Goal: Transaction & Acquisition: Purchase product/service

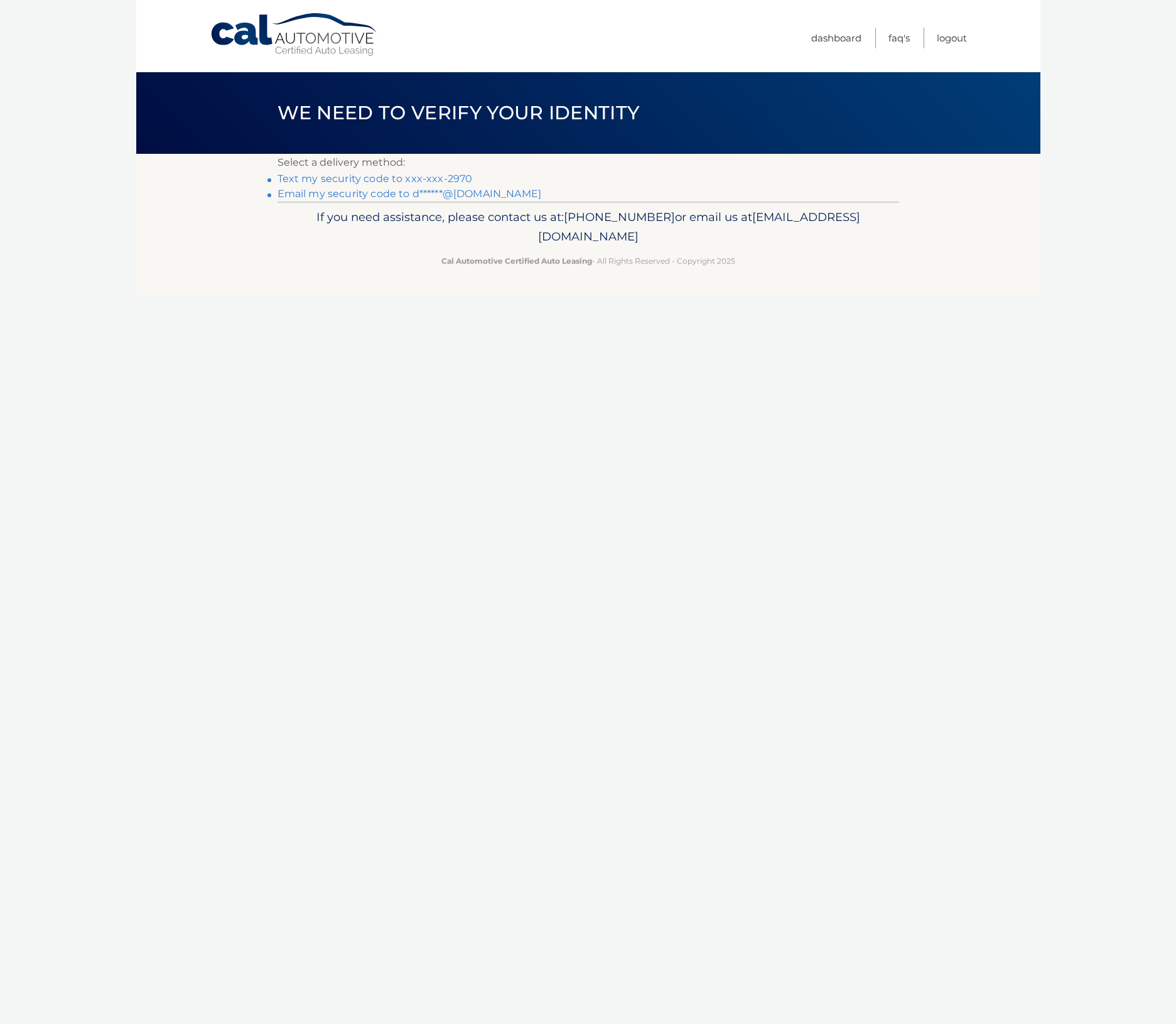
click at [423, 173] on link "Text my security code to xxx-xxx-2970" at bounding box center [375, 178] width 195 height 12
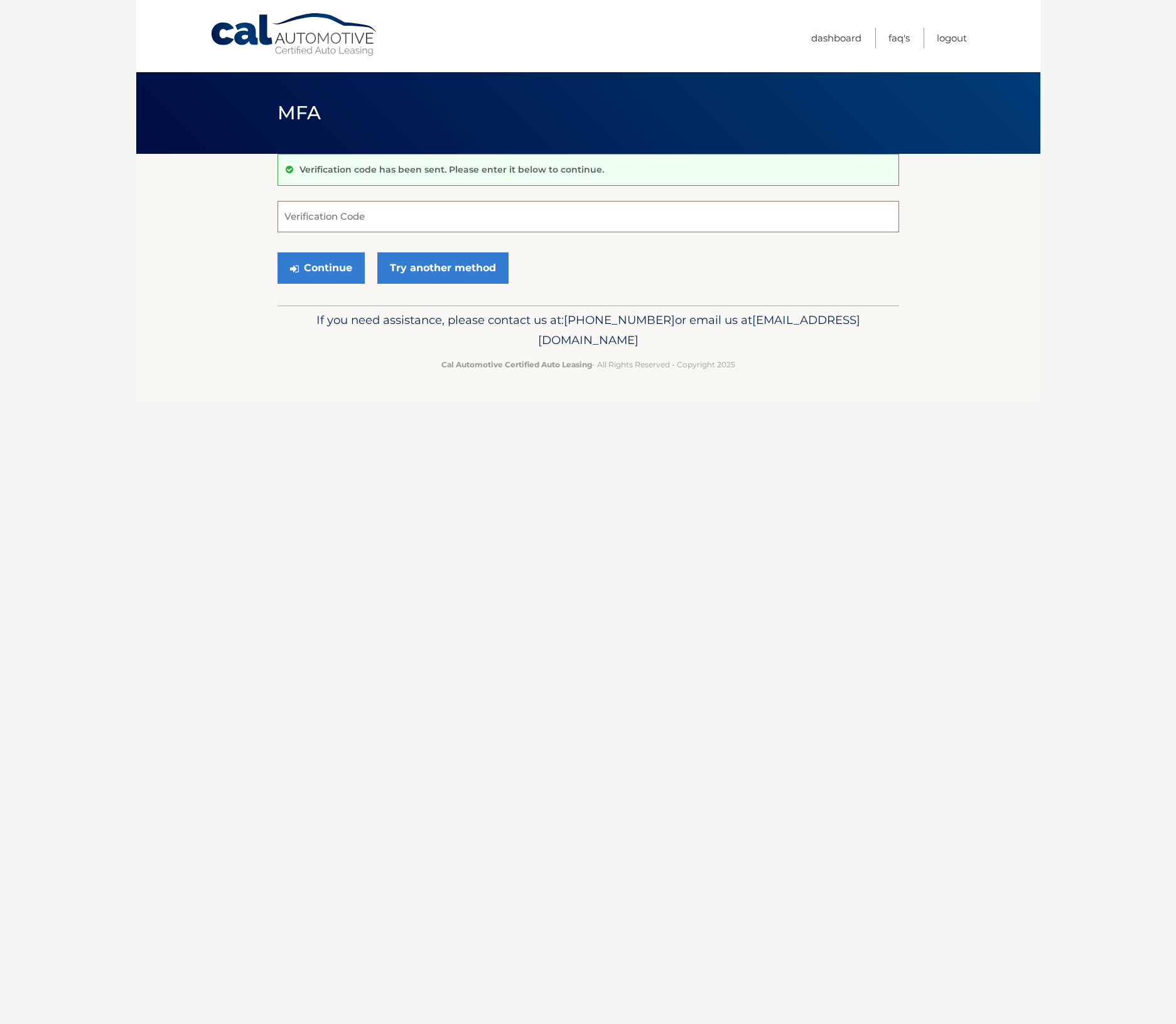
click at [422, 218] on input "Verification Code" at bounding box center [588, 216] width 622 height 32
click at [378, 218] on input "Verification Code" at bounding box center [588, 216] width 622 height 32
type input "534961"
click at [326, 268] on button "Continue" at bounding box center [321, 268] width 88 height 32
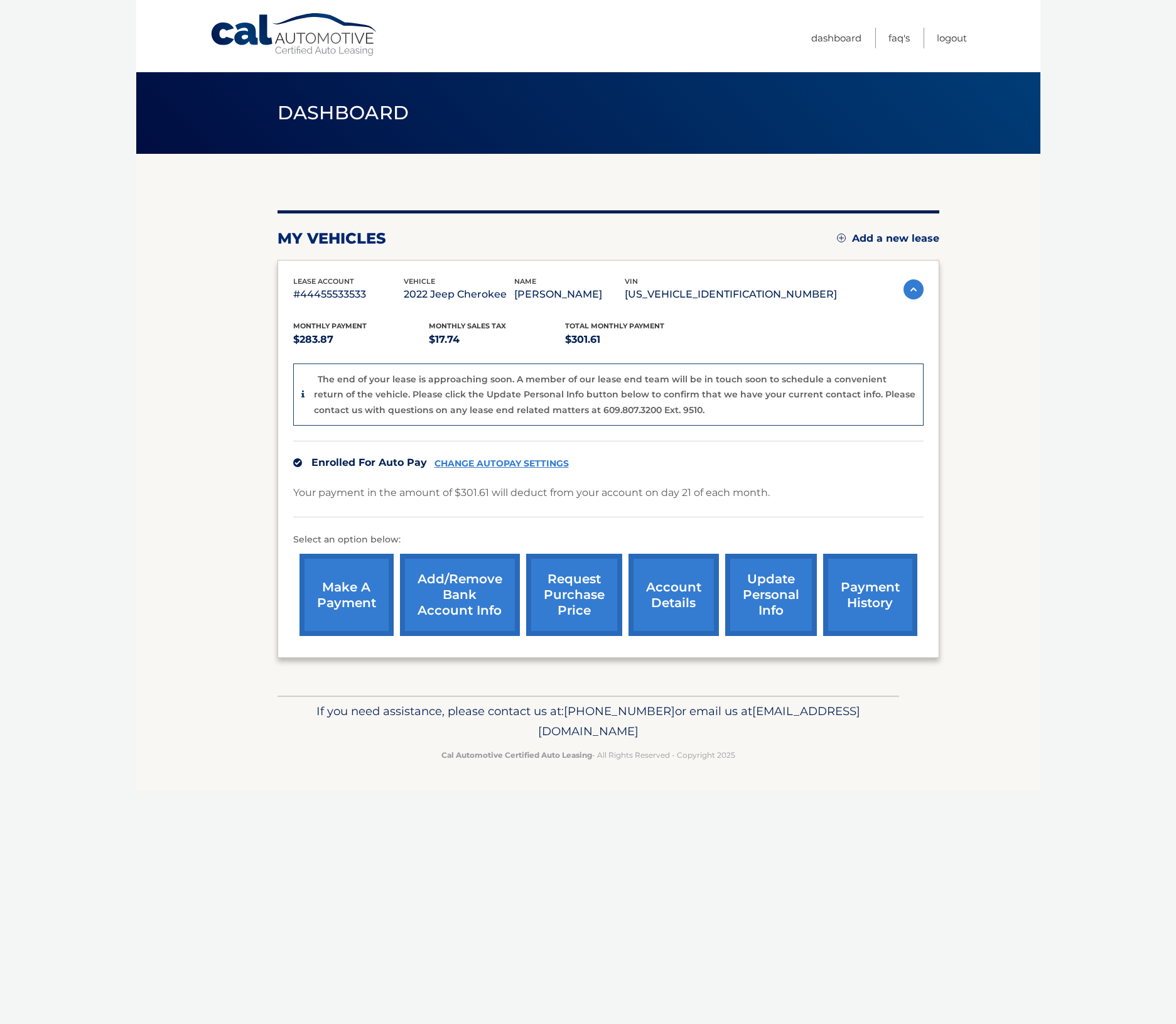
click at [366, 590] on link "make a payment" at bounding box center [346, 595] width 94 height 82
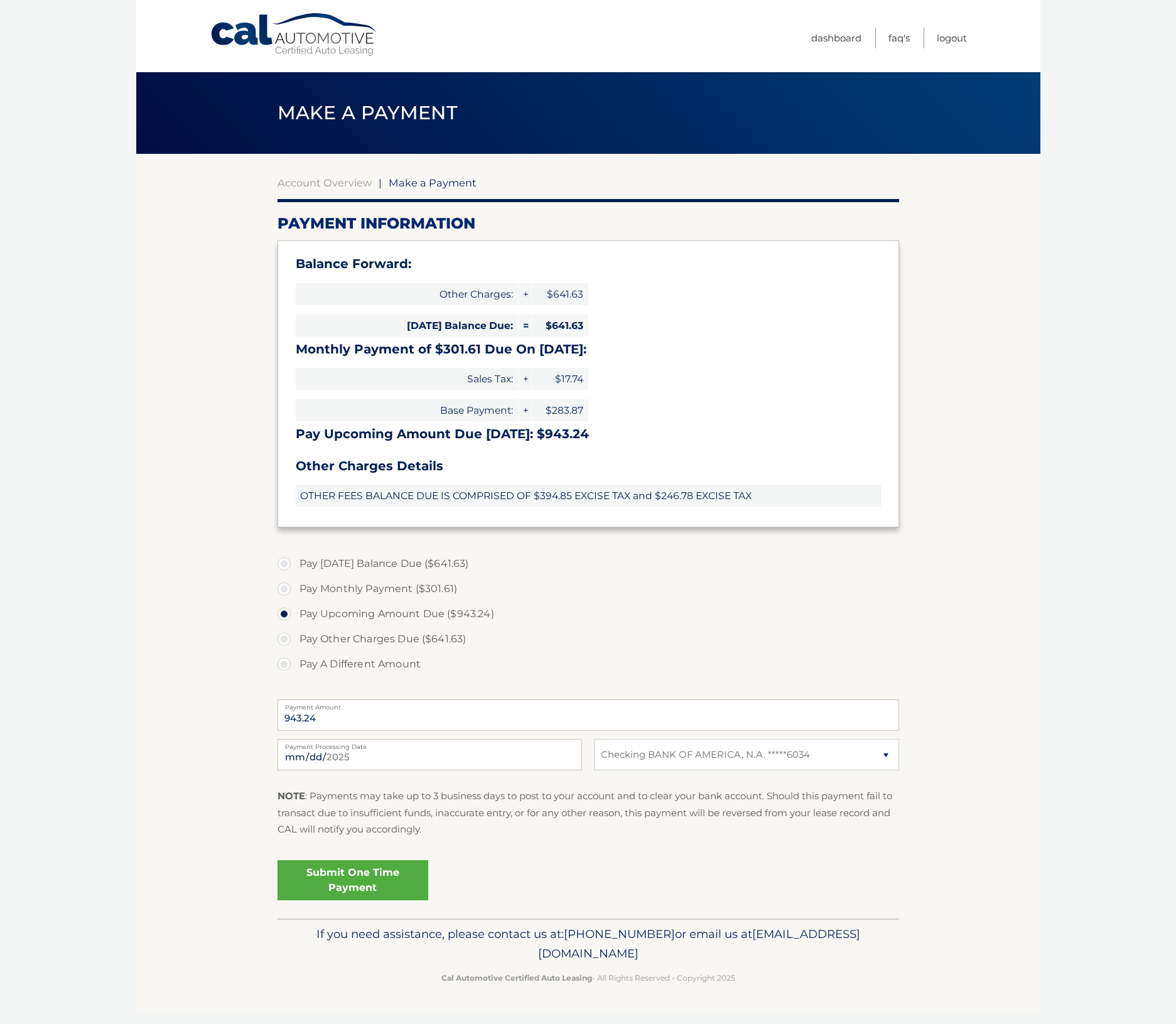
select select "ZDdjZDc4ZmUtMjliZi00ZGU2LWFhZjUtNTg0MTBmNjFkOTE4"
click at [345, 182] on link "Account Overview" at bounding box center [324, 183] width 94 height 13
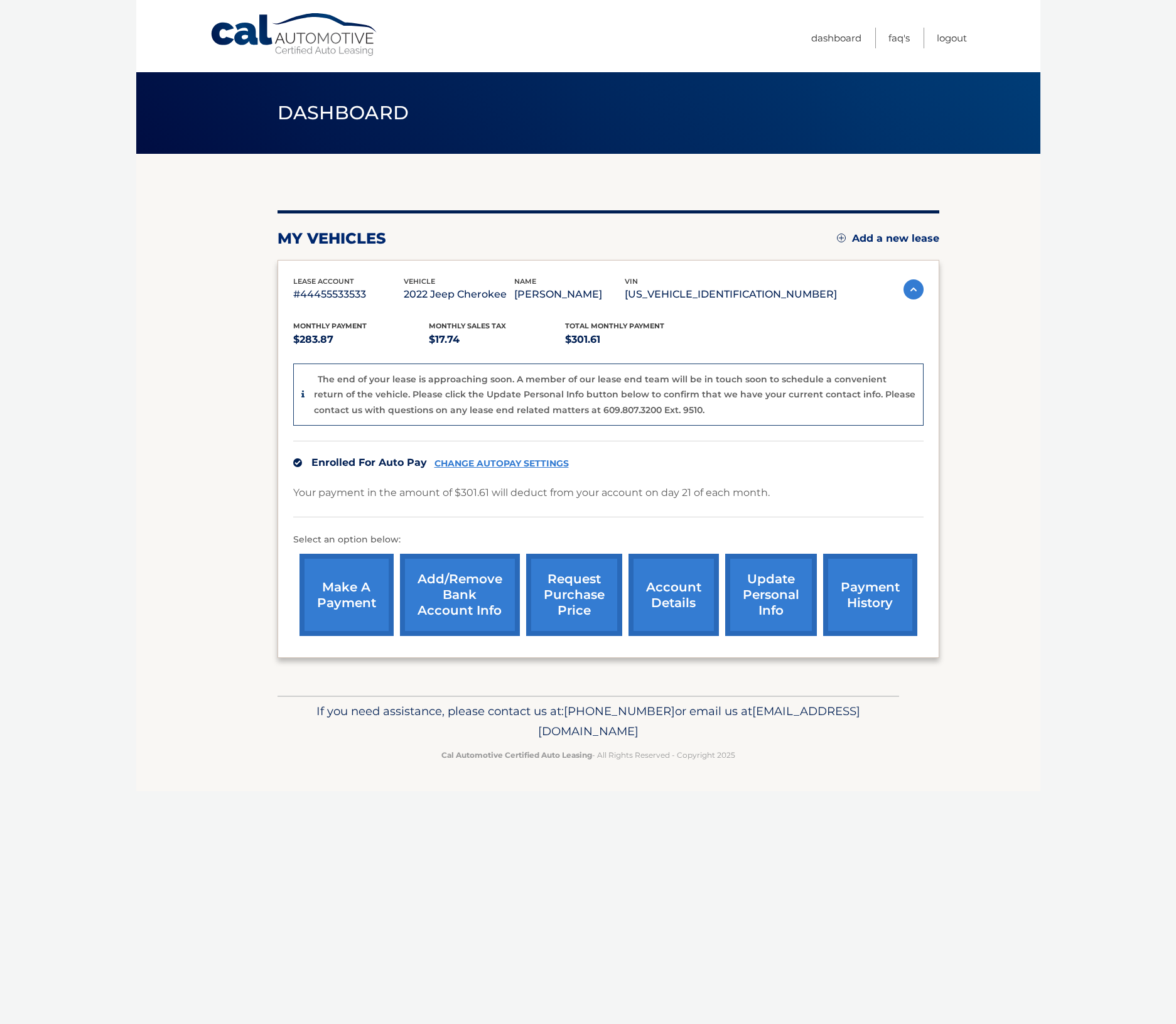
click at [671, 591] on link "account details" at bounding box center [674, 595] width 90 height 82
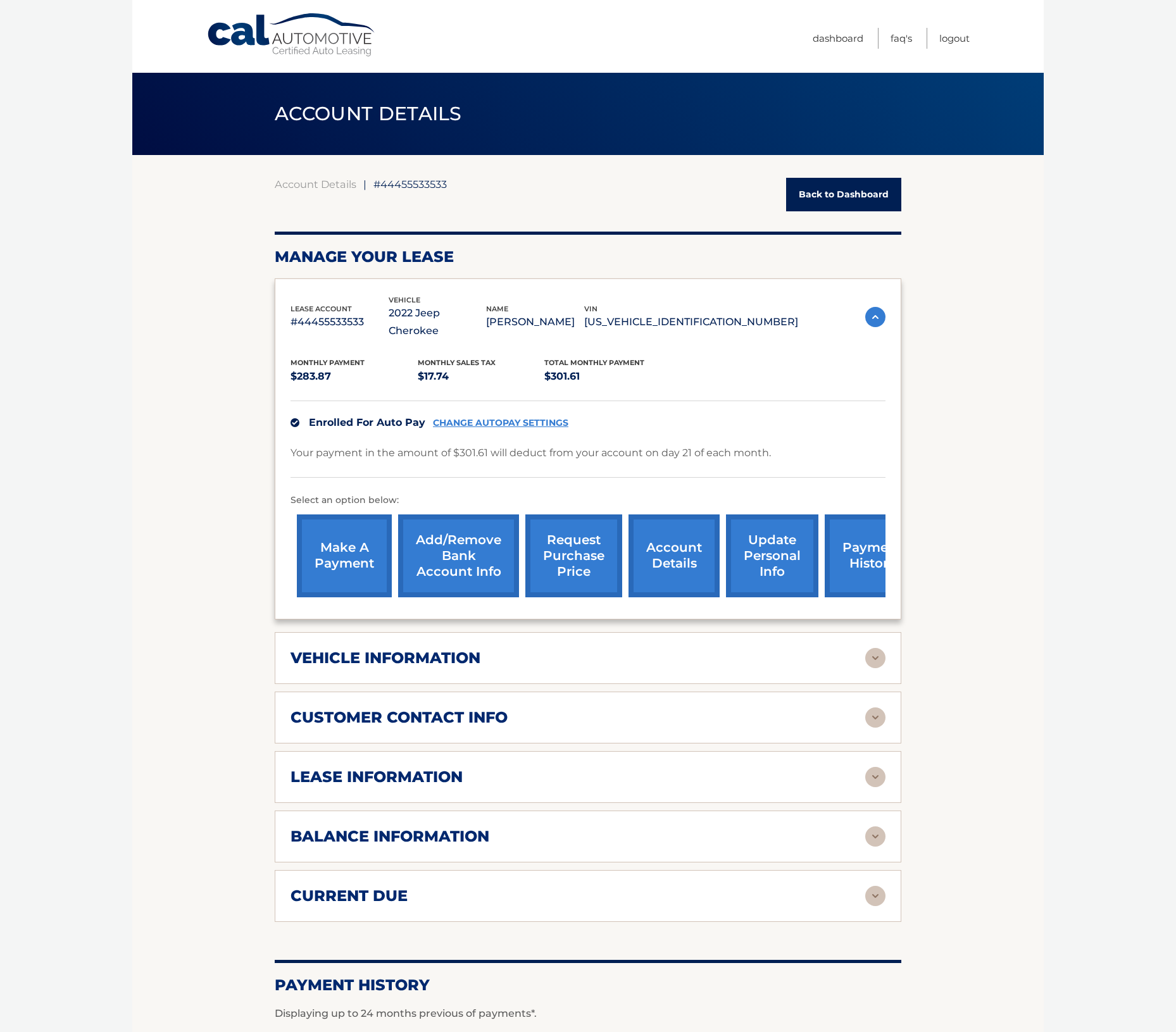
click at [522, 887] on div "current due" at bounding box center [578, 896] width 575 height 19
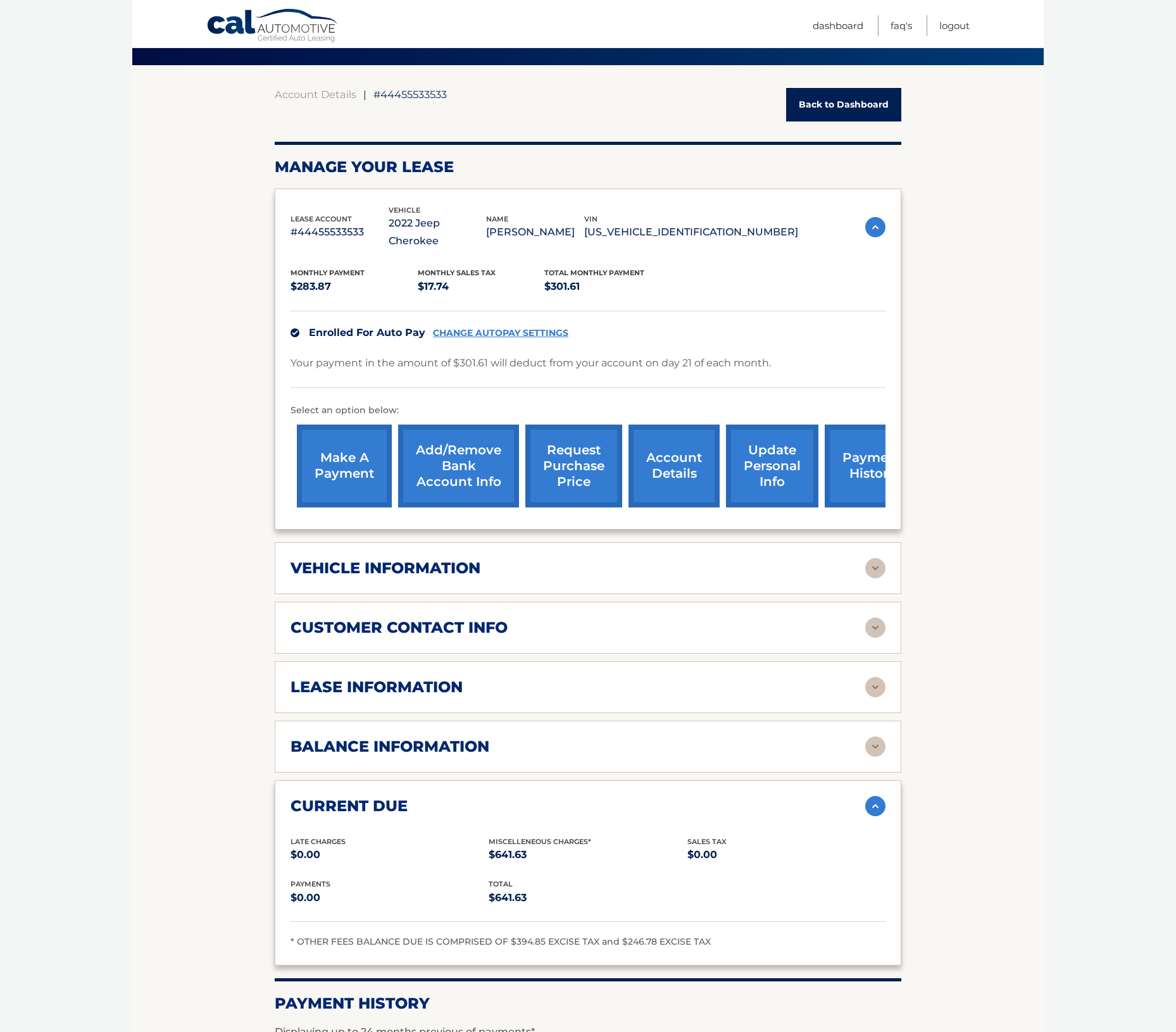
scroll to position [45, 0]
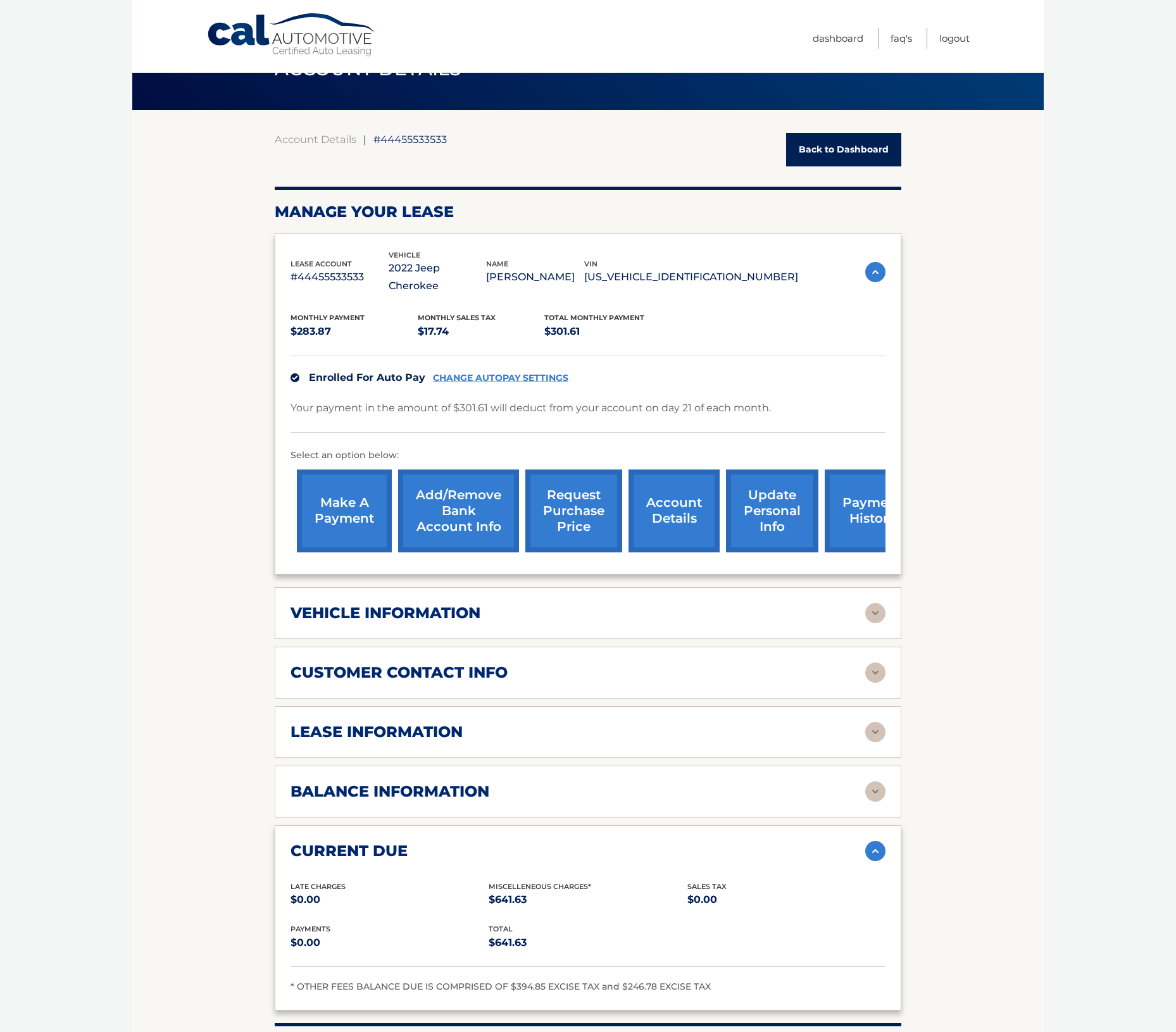
click at [469, 723] on div "lease information" at bounding box center [578, 732] width 575 height 19
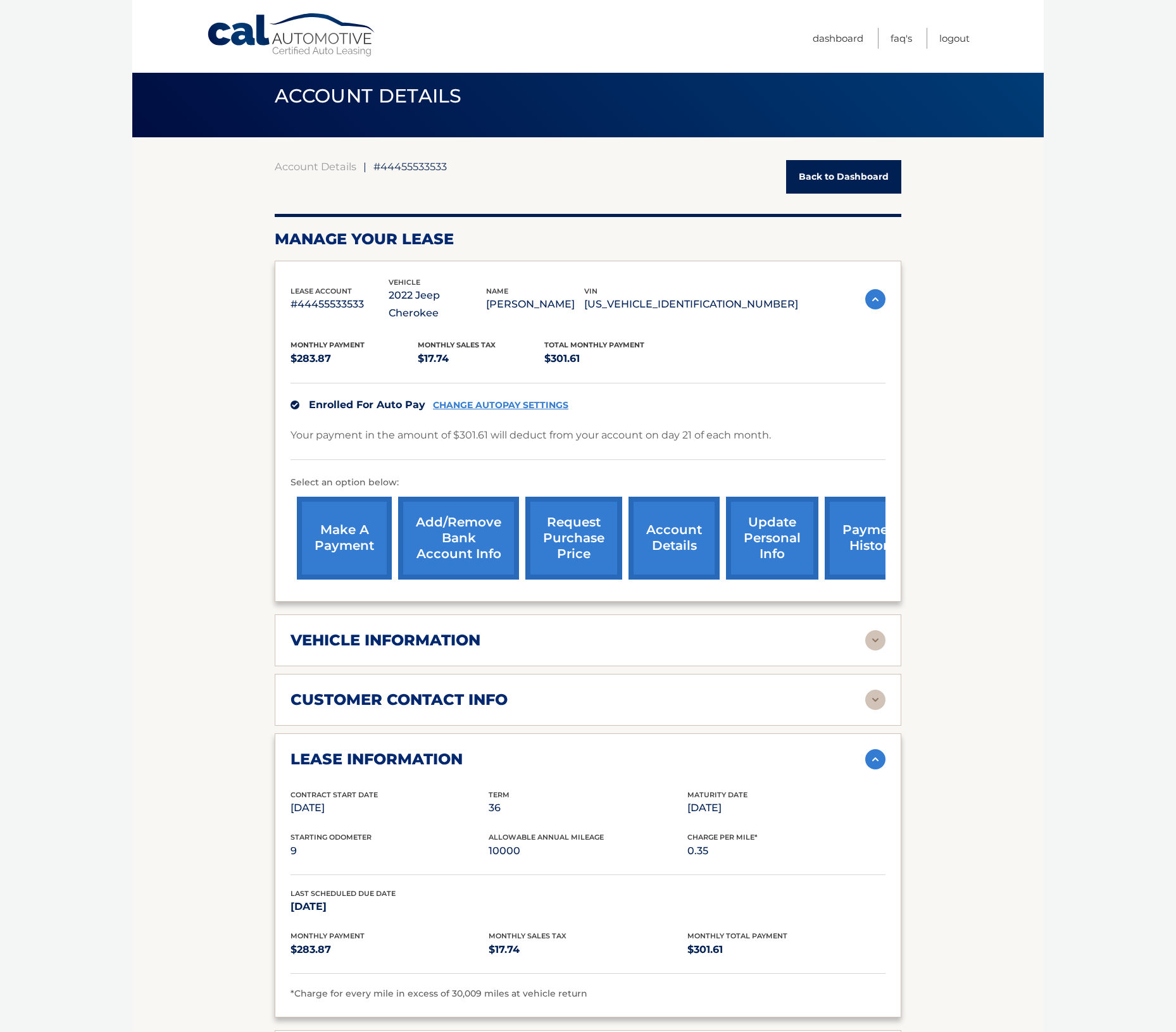
scroll to position [0, 0]
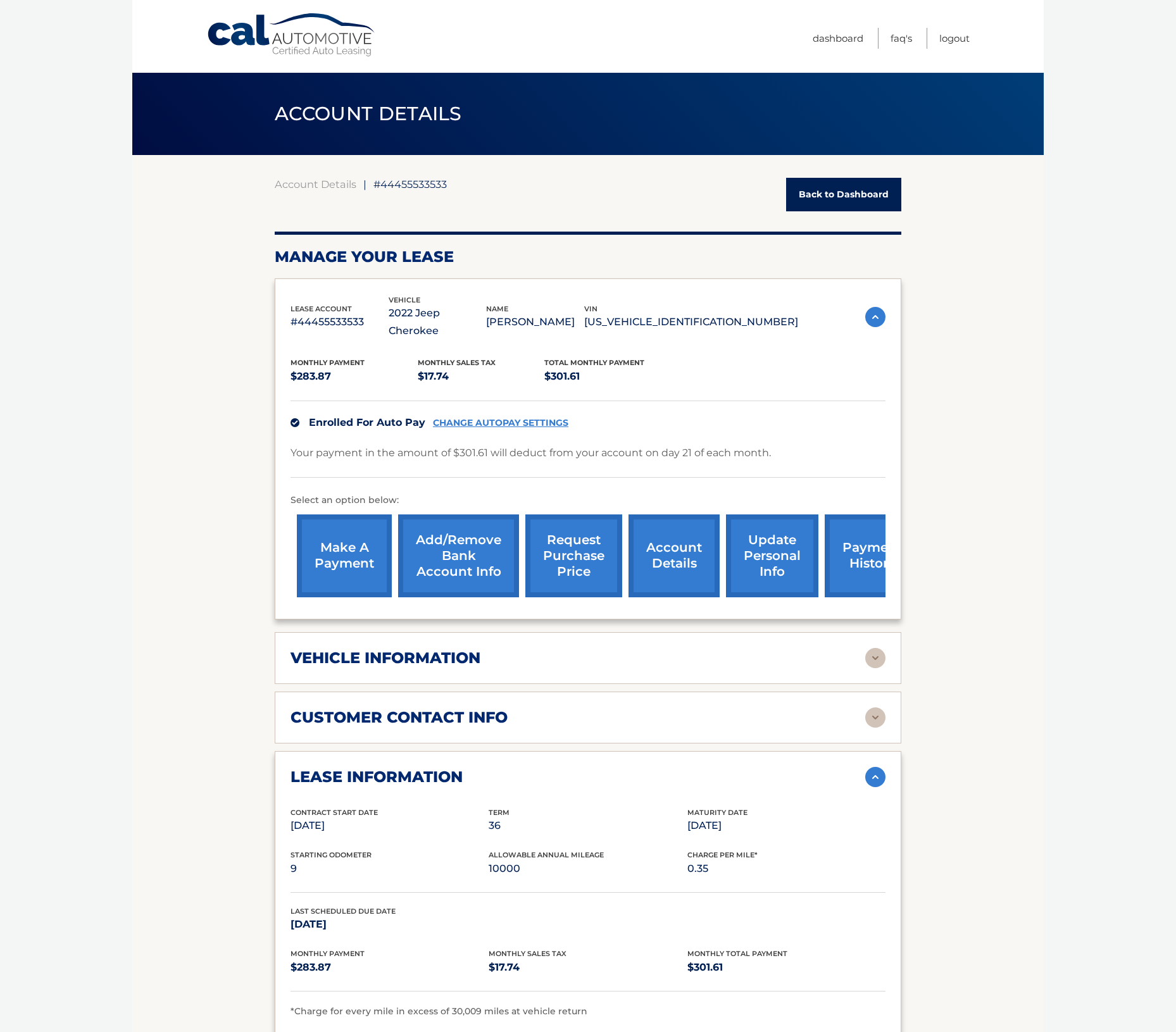
click at [850, 530] on link "payment history" at bounding box center [872, 556] width 95 height 83
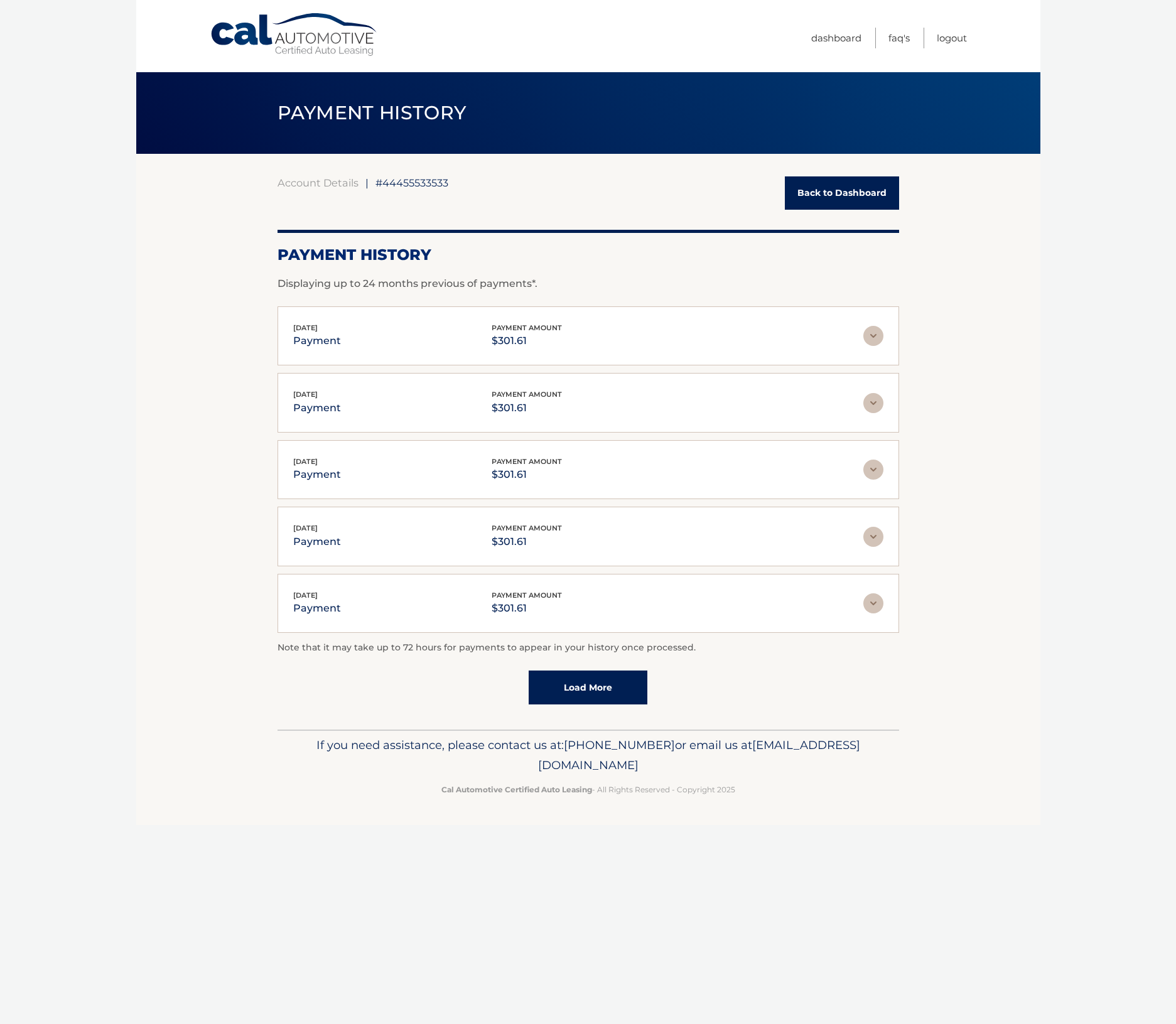
click at [826, 188] on link "Back to Dashboard" at bounding box center [843, 193] width 115 height 33
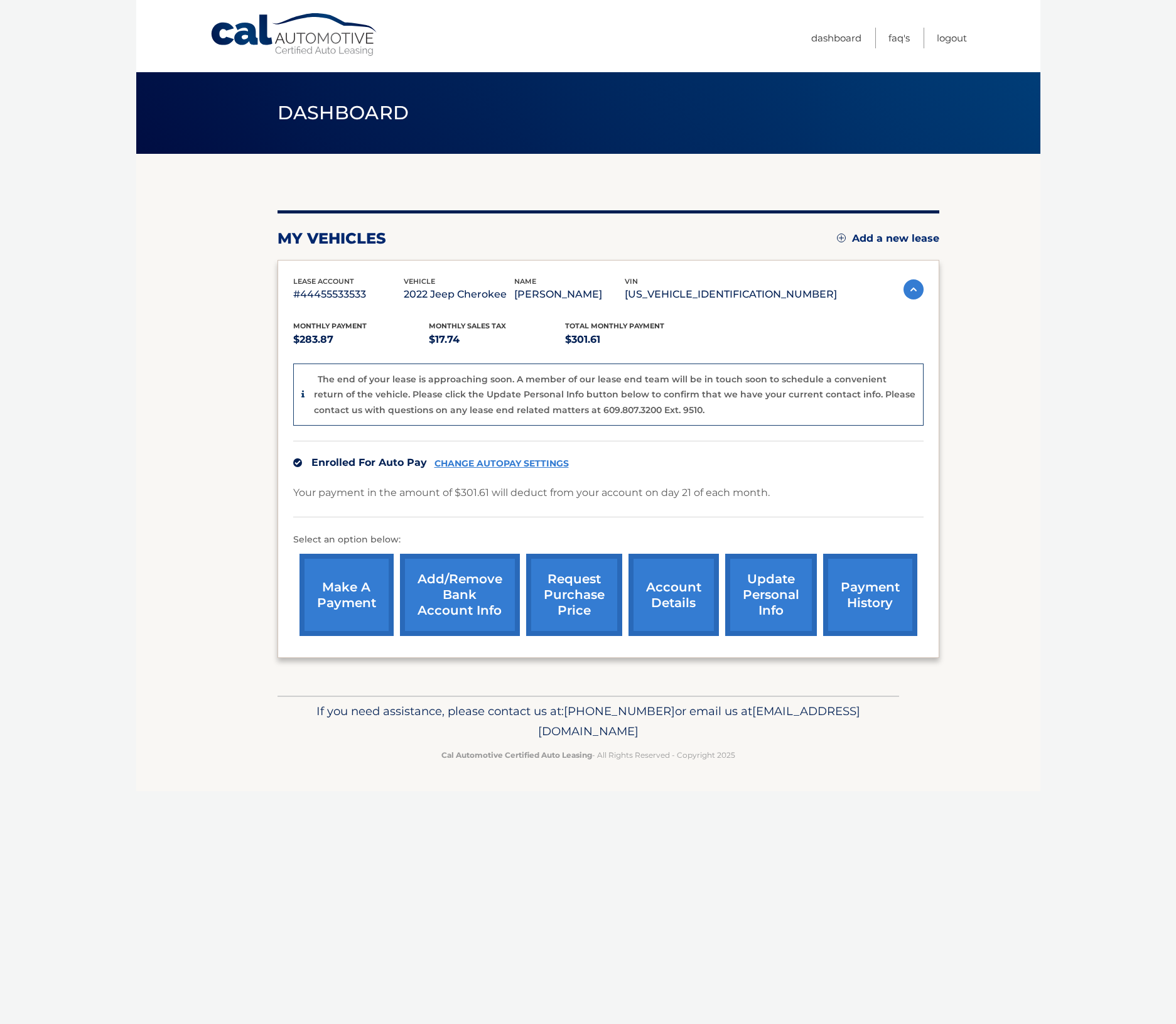
click at [370, 585] on link "make a payment" at bounding box center [346, 595] width 94 height 82
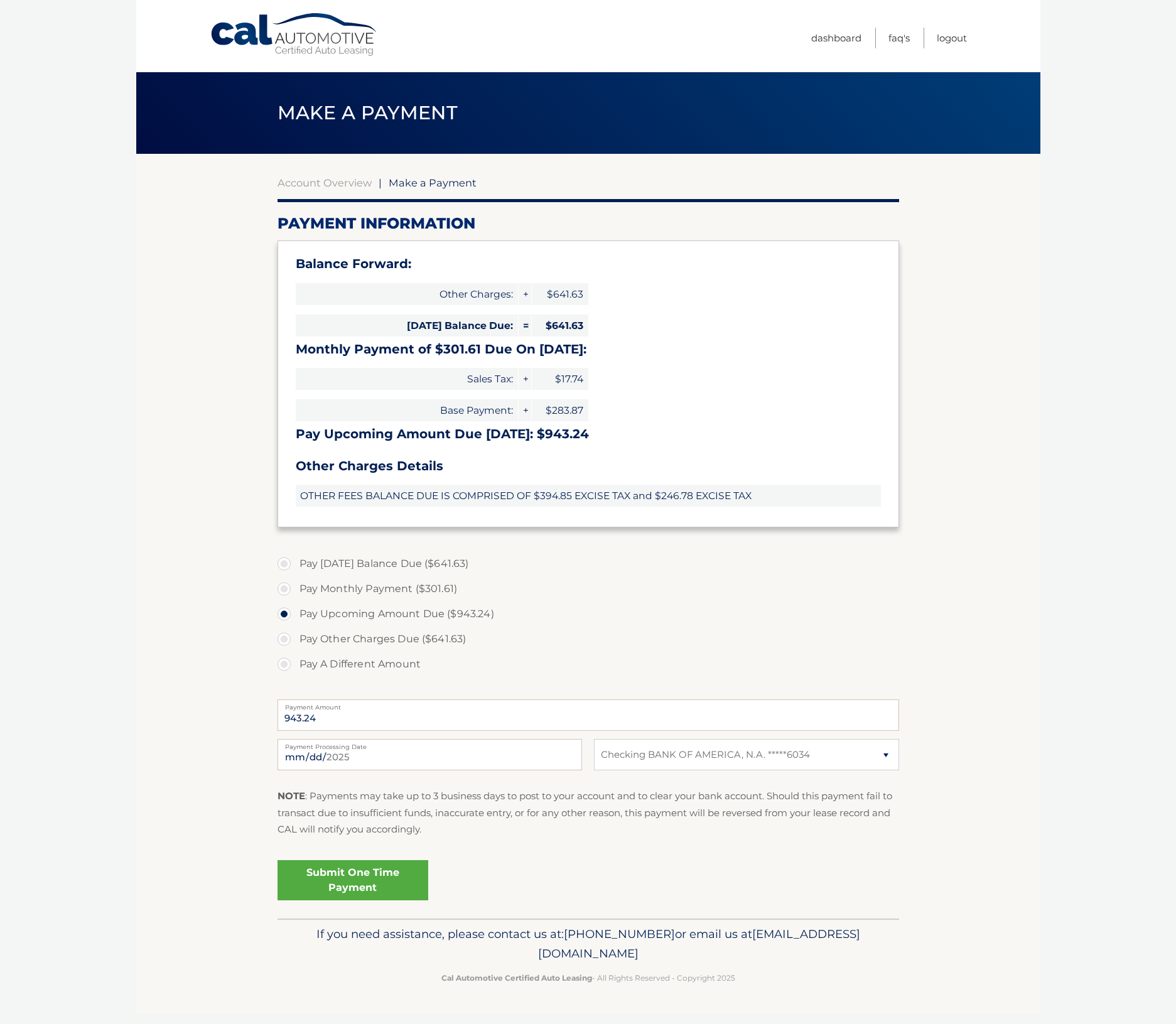
select select "ZDdjZDc4ZmUtMjliZi00ZGU2LWFhZjUtNTg0MTBmNjFkOTE4"
click at [360, 882] on link "Submit One Time Payment" at bounding box center [353, 880] width 151 height 40
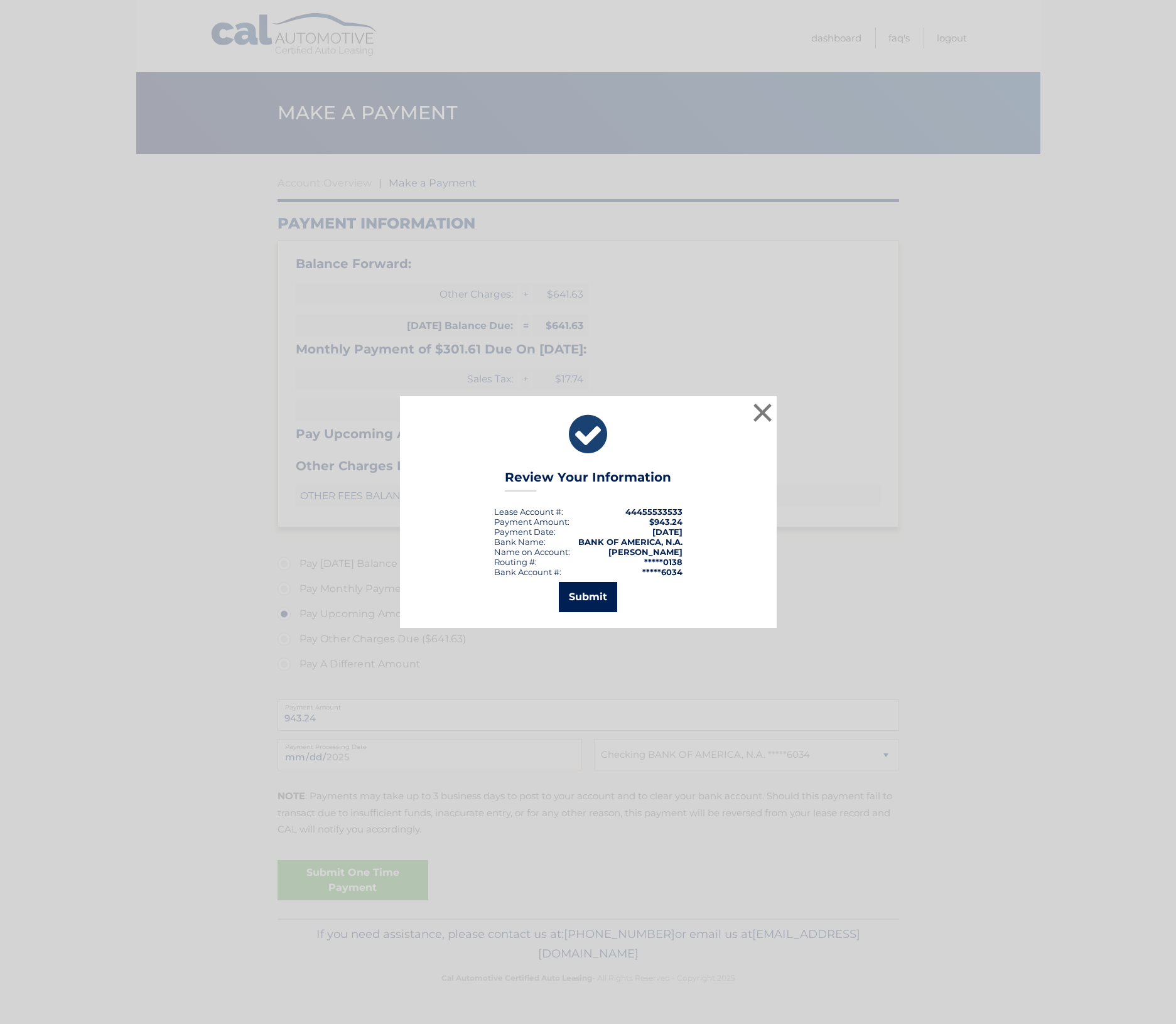
click at [609, 596] on button "Submit" at bounding box center [588, 597] width 59 height 30
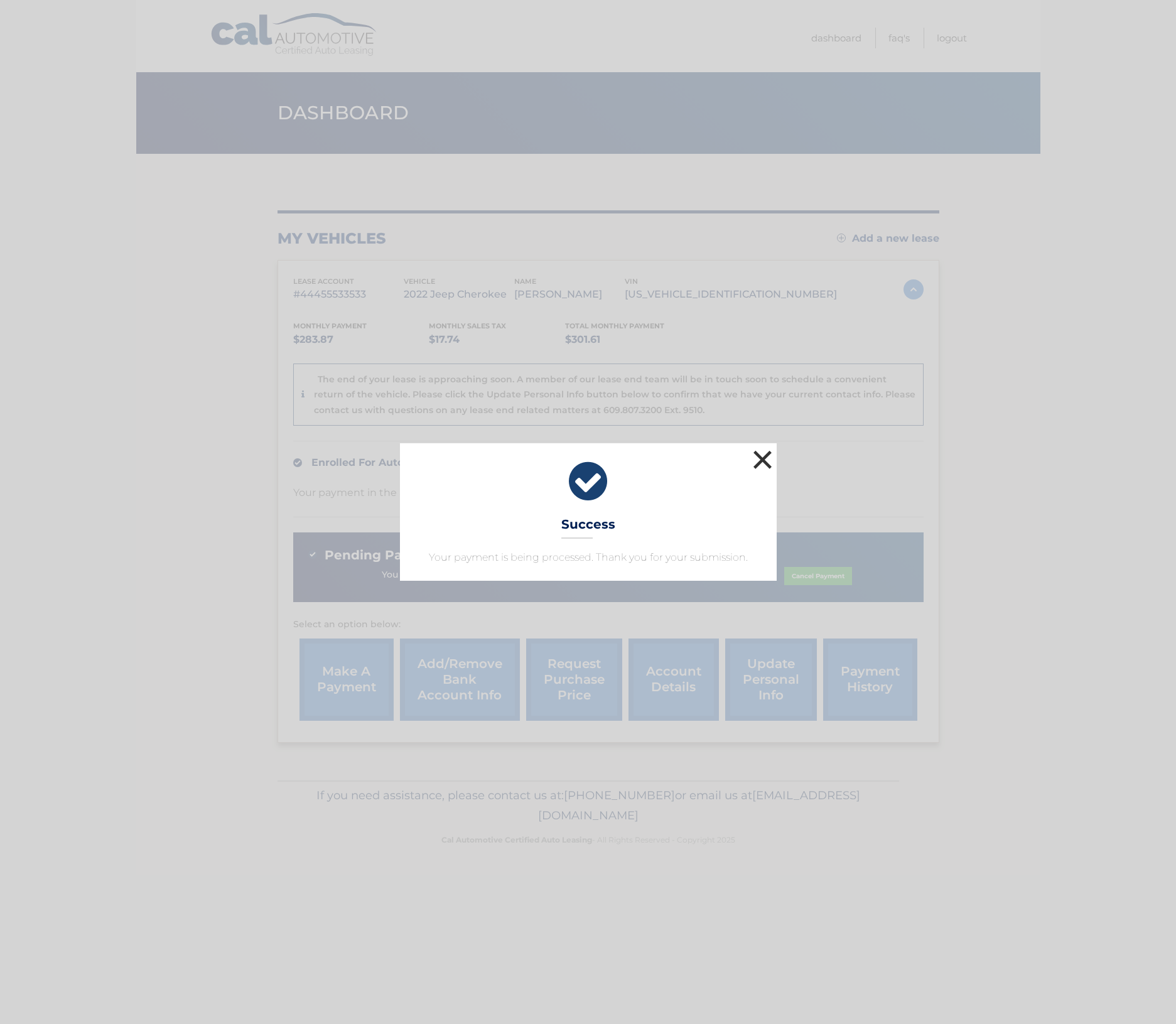
click at [762, 456] on button "×" at bounding box center [763, 460] width 25 height 25
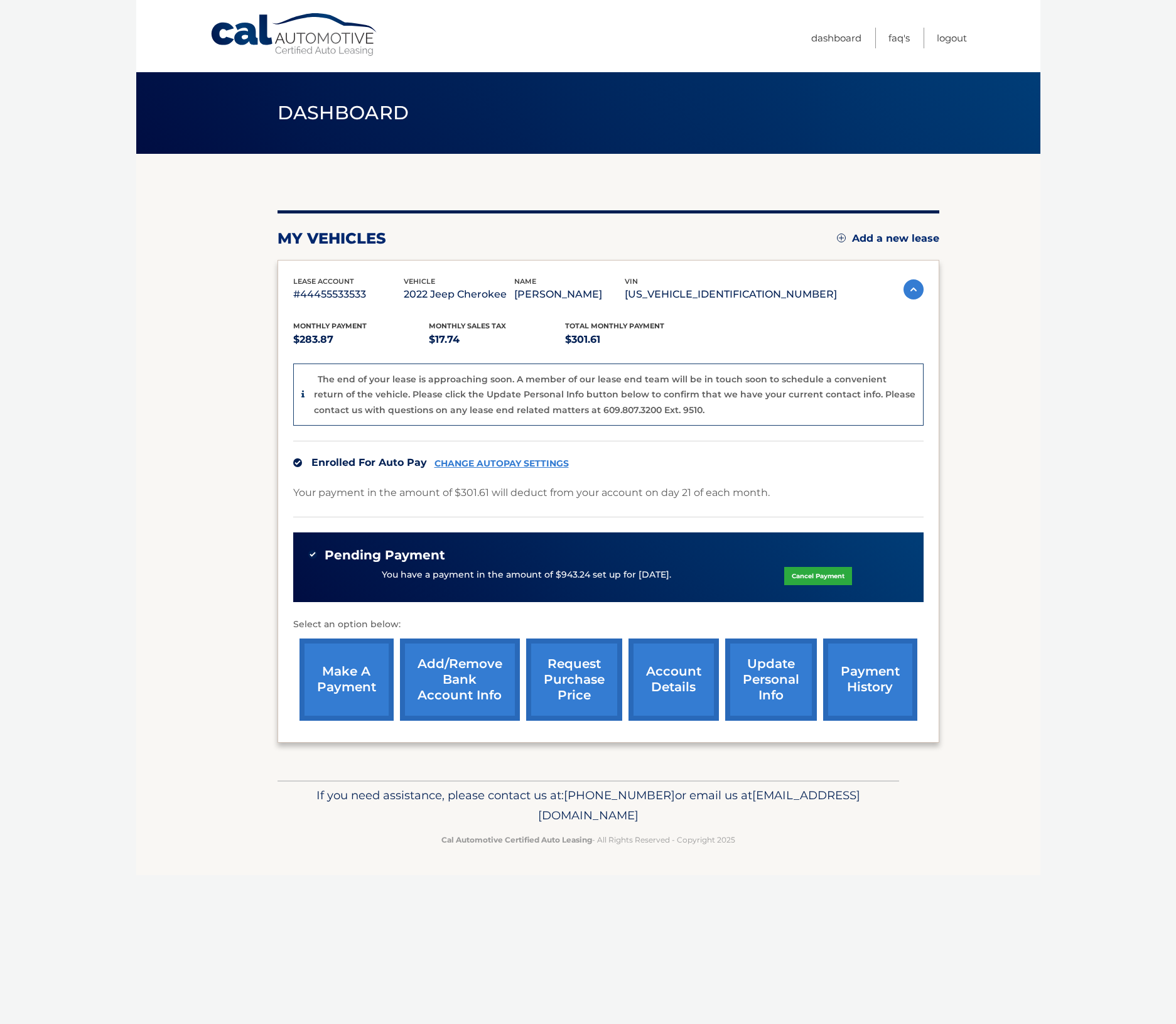
click at [994, 653] on section "my vehicles Add a new lease lease account #44455533533 vehicle 2022 Jeep Cherok…" at bounding box center [588, 467] width 904 height 627
